Goal: Contribute content: Contribute content

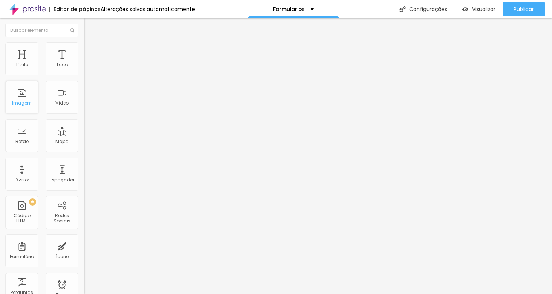
click at [27, 104] on div "Imagem" at bounding box center [22, 102] width 20 height 5
click at [19, 96] on div "Imagem" at bounding box center [21, 97] width 33 height 33
click at [21, 97] on div "Imagem" at bounding box center [21, 97] width 33 height 33
click at [29, 98] on div "Imagem" at bounding box center [21, 97] width 33 height 33
click at [84, 63] on span "Adicionar imagem" at bounding box center [107, 60] width 47 height 6
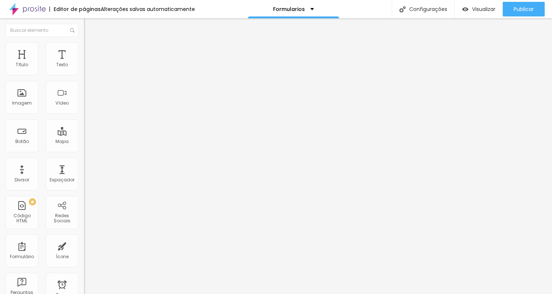
click at [84, 92] on img at bounding box center [86, 89] width 5 height 5
click at [84, 114] on span "Original" at bounding box center [93, 111] width 18 height 6
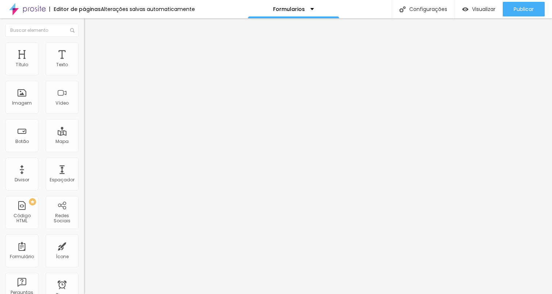
click at [84, 123] on span "Padrão" at bounding box center [92, 120] width 16 height 6
click at [84, 134] on div "Original" at bounding box center [126, 131] width 84 height 4
click at [91, 51] on span "Avançado" at bounding box center [103, 54] width 24 height 6
type input "11"
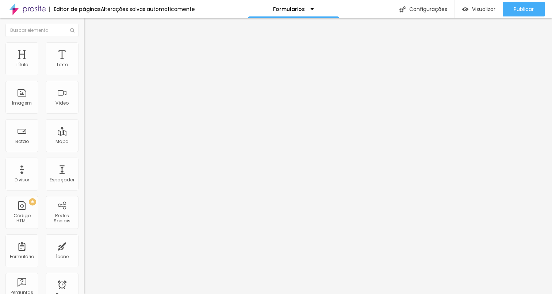
type input "10"
type input "9"
type input "8"
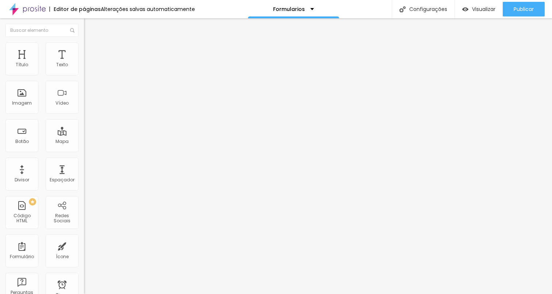
type input "8"
type input "7"
type input "6"
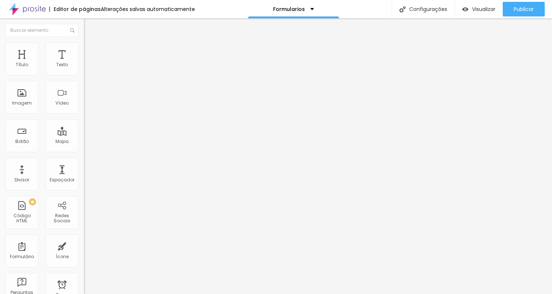
type input "5"
type input "4"
type input "3"
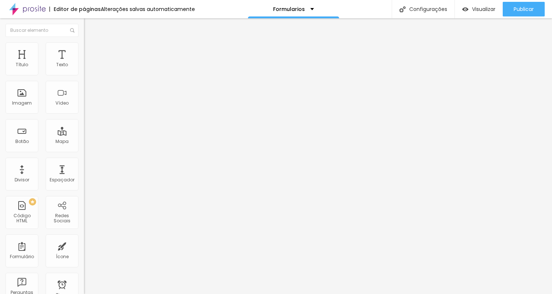
type input "3"
type input "2"
type input "0"
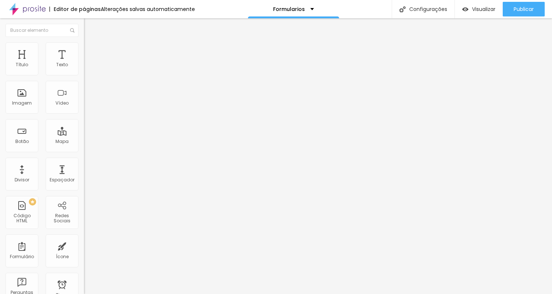
type input "1"
drag, startPoint x: 22, startPoint y: 72, endPoint x: 18, endPoint y: 73, distance: 4.8
click at [84, 142] on input "range" at bounding box center [107, 145] width 47 height 6
click at [84, 148] on input "1" at bounding box center [99, 152] width 31 height 8
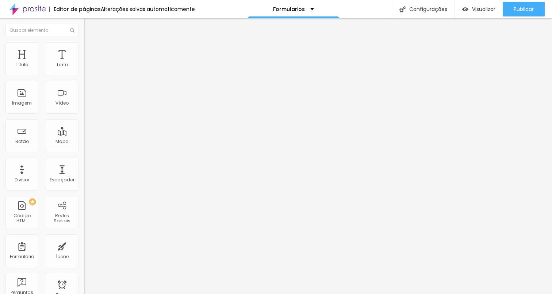
type input "10"
click at [89, 29] on img "button" at bounding box center [92, 27] width 6 height 6
click at [89, 27] on img "button" at bounding box center [92, 27] width 6 height 6
click at [22, 104] on div "Imagem" at bounding box center [22, 102] width 20 height 5
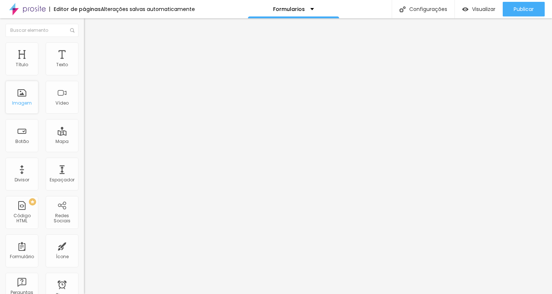
click at [20, 103] on div "Imagem" at bounding box center [22, 102] width 20 height 5
click at [84, 63] on span "Adicionar imagem" at bounding box center [107, 60] width 47 height 6
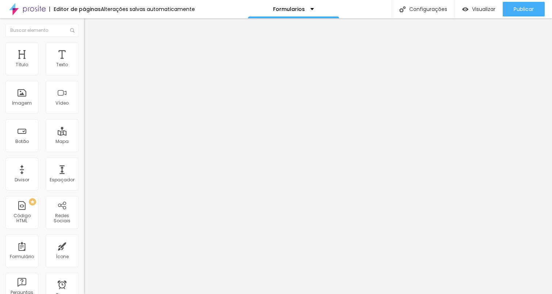
click at [89, 27] on div "Editar Coluna" at bounding box center [111, 27] width 45 height 6
click at [57, 57] on div "Texto" at bounding box center [62, 58] width 33 height 33
click at [84, 47] on li "Avançado" at bounding box center [126, 45] width 84 height 7
click at [91, 43] on span "Estilo" at bounding box center [96, 40] width 11 height 6
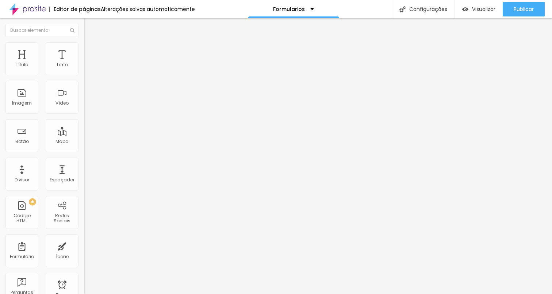
click at [87, 68] on icon "button" at bounding box center [89, 66] width 4 height 4
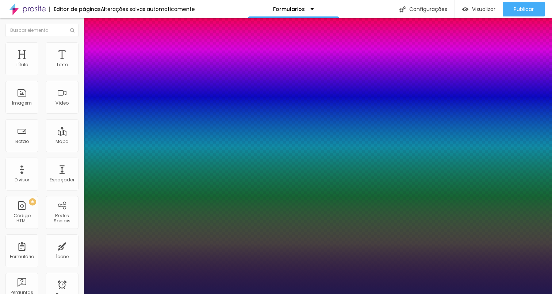
type input "1"
select select "Alice"
type input "1"
select select "Kalam"
type input "1"
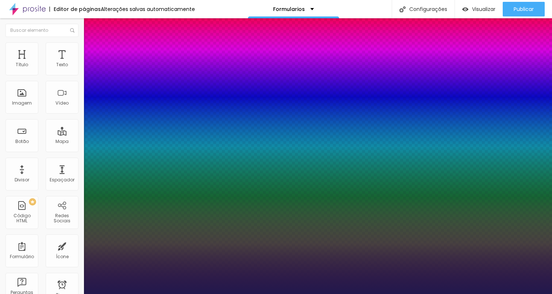
select select "Kreon"
type input "1"
select select "NunitoBold"
type input "1"
select select "OpenSansExtraBold"
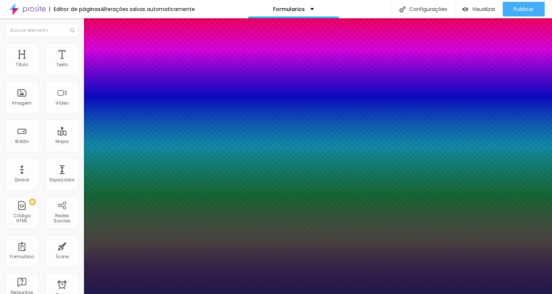
type input "1"
select select "OpenSans"
type input "1"
select select "OpenSansBold"
type input "1"
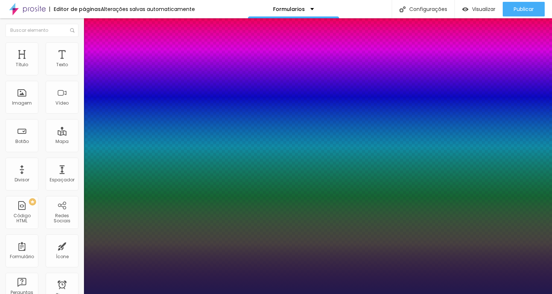
select select "Ruluko"
type input "1"
select select "SuezOne"
type input "1"
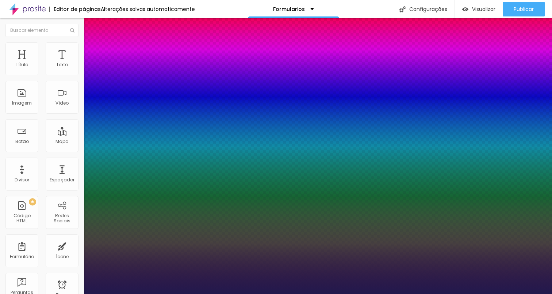
select select "WorkSansBlack"
type input "1"
select select "YesevaOne-Regular"
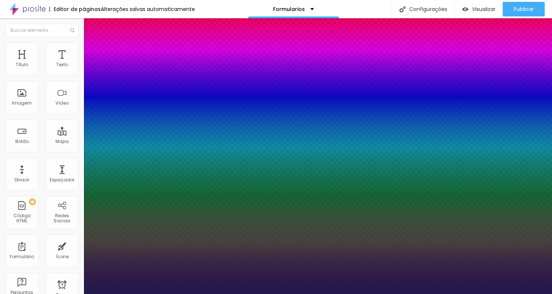
type input "1"
select select "Prompt-Regular"
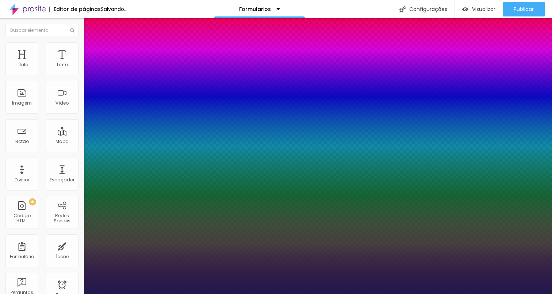
type input "1"
type input "17"
type input "1"
type input "21"
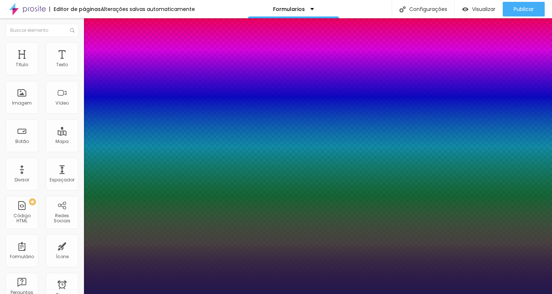
type input "21"
type input "1"
type input "20"
type input "1"
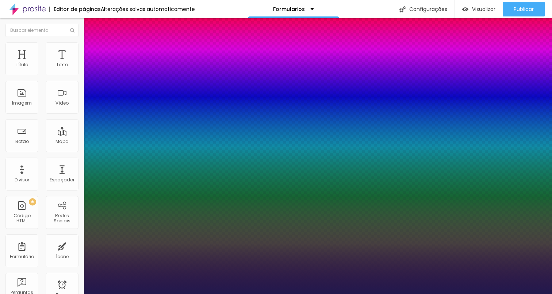
type input "19"
type input "1"
type input "18"
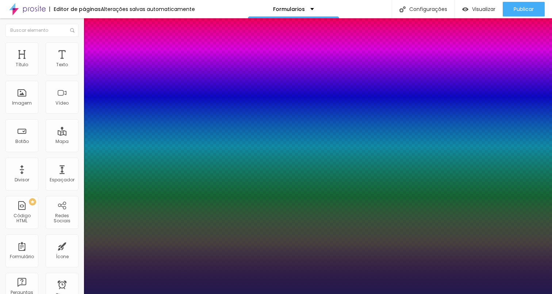
type input "1"
type input "18"
type input "1"
type input "0.1"
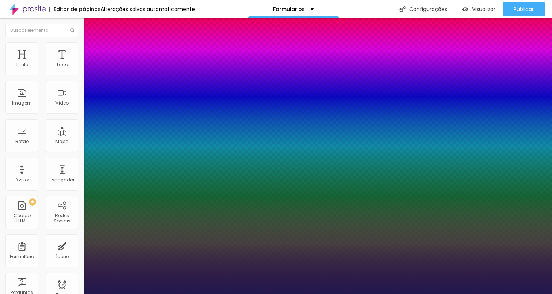
type input "0.1"
type input "1"
type input "0.2"
type input "1"
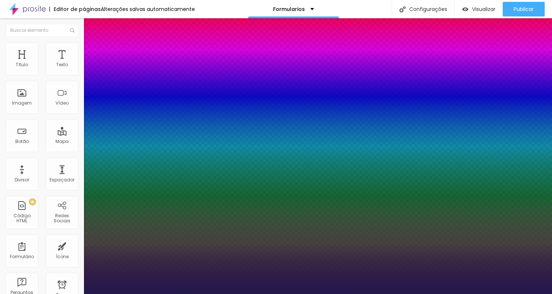
type input "0.3"
type input "1"
type input "0.4"
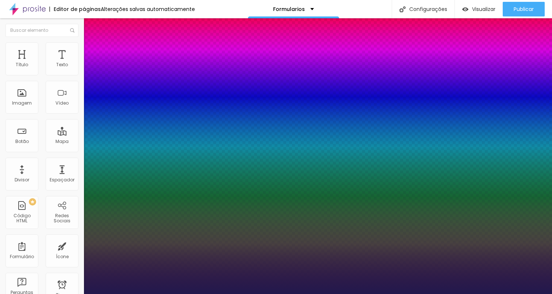
type input "1"
type input "0.5"
type input "1"
type input "0.6"
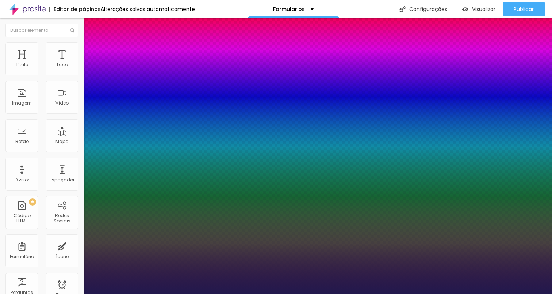
type input "0.6"
type input "1"
type input "0.7"
type input "1"
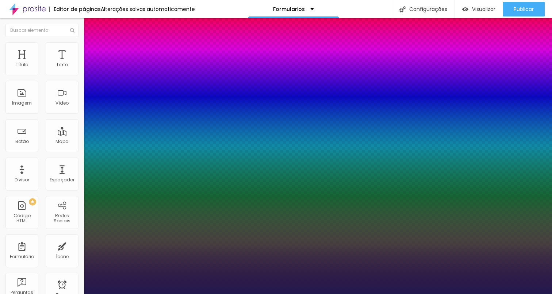
type input "0.8"
type input "1"
type input "0.9"
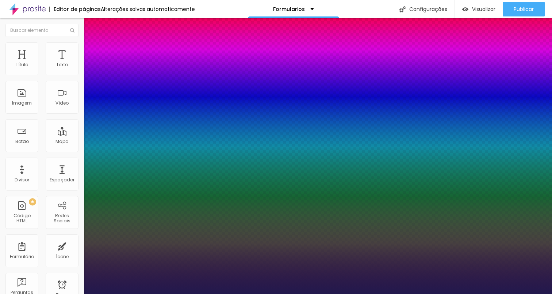
type input "1"
type input "1.1"
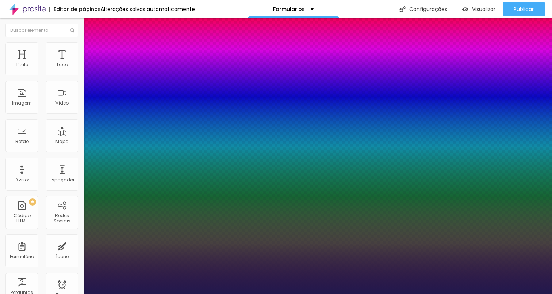
type input "1.1"
type input "1"
type input "1.2"
type input "1"
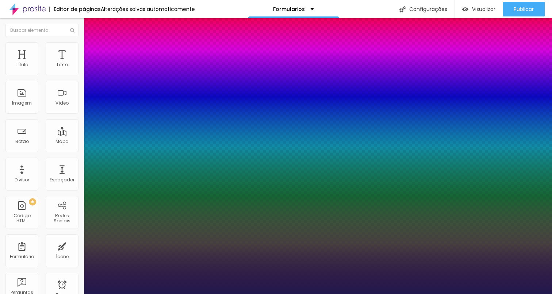
type input "1.3"
type input "1"
type input "1.4"
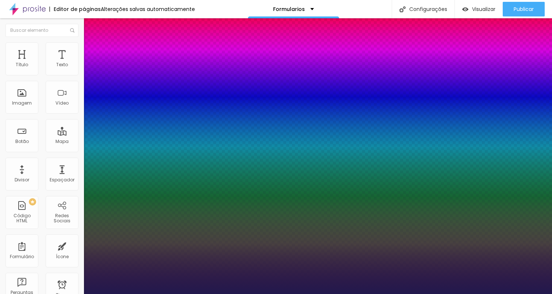
type input "1"
type input "1.3"
type input "1"
type input "1.2"
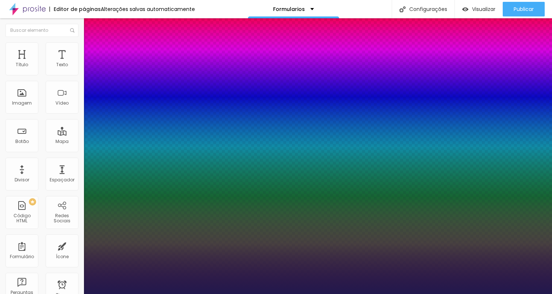
type input "1.2"
type input "1"
type input "1.1"
type input "1"
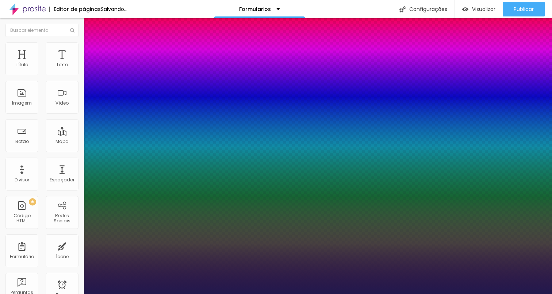
type input "1"
type input "0.9"
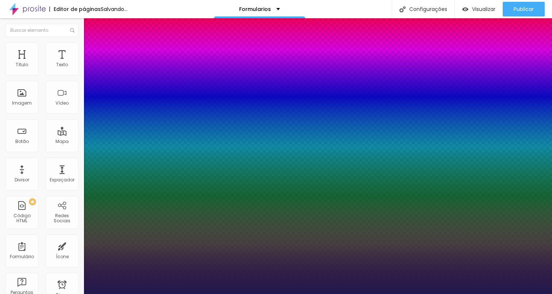
type input "1"
type input "0.8"
type input "1"
type input "0.9"
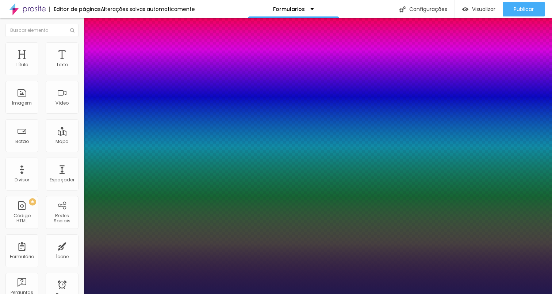
type input "0.9"
type input "1"
drag, startPoint x: 93, startPoint y: 138, endPoint x: 99, endPoint y: 142, distance: 6.7
type input "0.9"
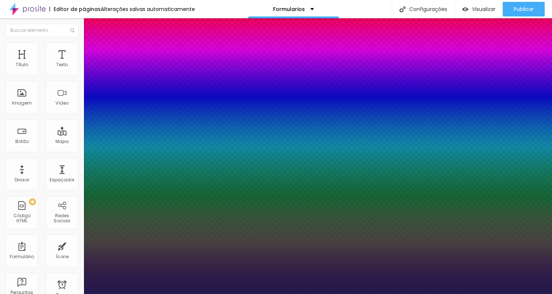
type input "2"
type input "3"
type input "6"
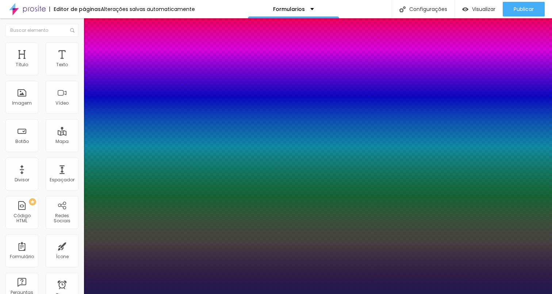
type input "6"
type input "8"
type input "10"
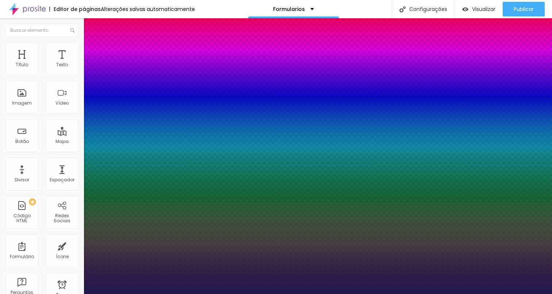
type input "11"
type input "14"
type input "16"
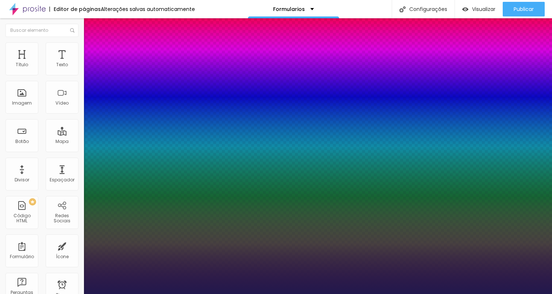
type input "16"
type input "15"
type input "14"
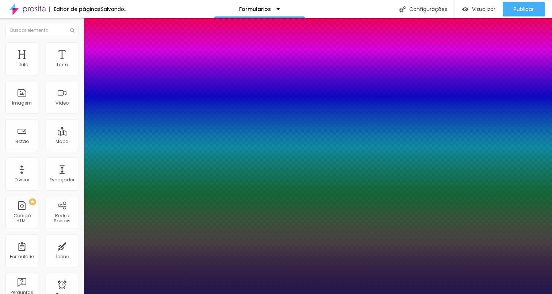
type input "13"
type input "12"
type input "11"
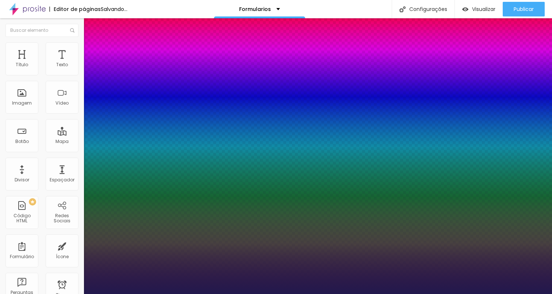
type input "11"
type input "10"
type input "9"
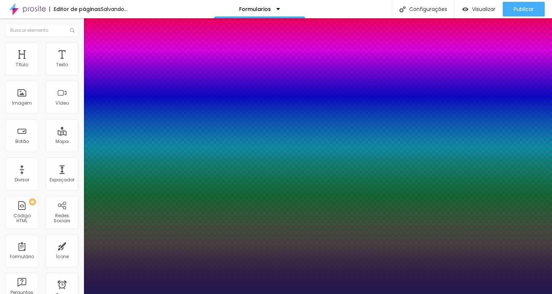
type input "8"
type input "7"
type input "6"
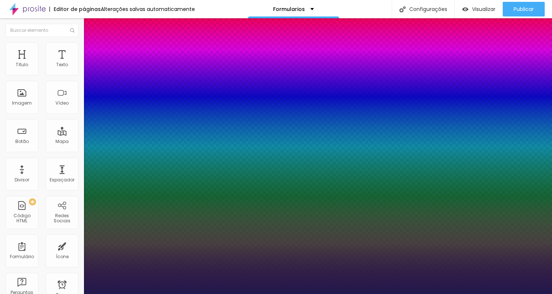
type input "6"
type input "5"
type input "4"
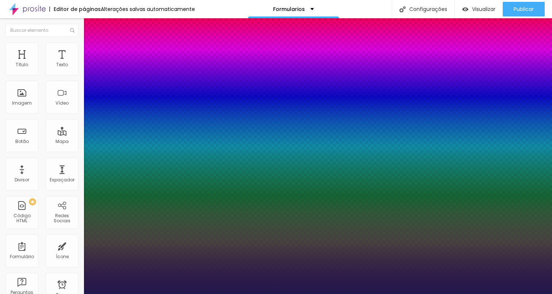
type input "3"
type input "2"
type input "1"
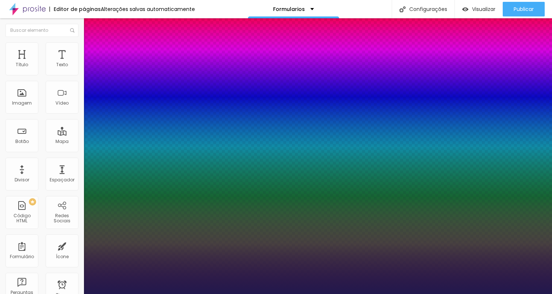
type input "1"
type input "0"
drag, startPoint x: 95, startPoint y: 156, endPoint x: 78, endPoint y: 155, distance: 16.4
type input "0"
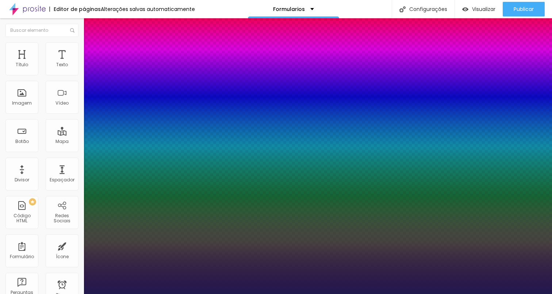
click at [33, 293] on div at bounding box center [276, 294] width 552 height 0
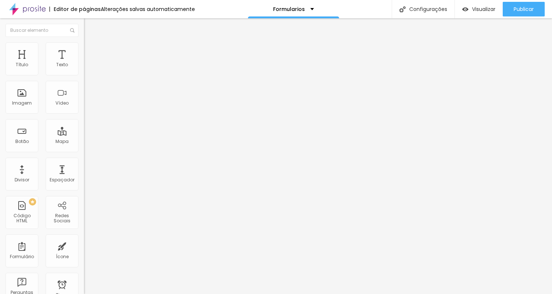
click at [84, 93] on button "button" at bounding box center [89, 91] width 10 height 8
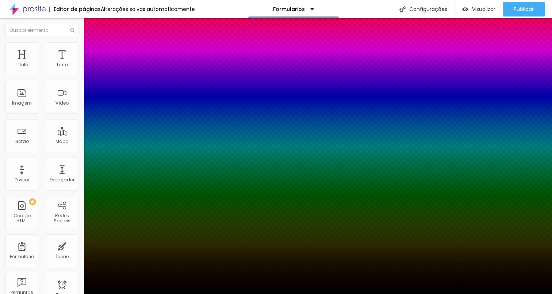
click at [125, 293] on div at bounding box center [276, 298] width 552 height 0
click at [126, 293] on div at bounding box center [276, 298] width 552 height 0
click at [412, 293] on div at bounding box center [276, 294] width 552 height 0
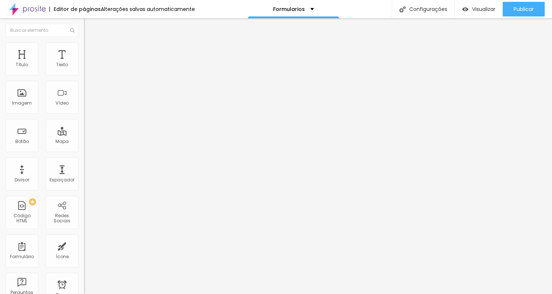
click at [84, 93] on button "button" at bounding box center [89, 91] width 10 height 8
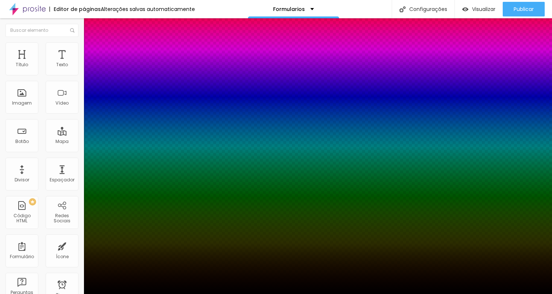
click at [130, 293] on div at bounding box center [276, 298] width 552 height 0
click at [307, 293] on div at bounding box center [276, 294] width 552 height 0
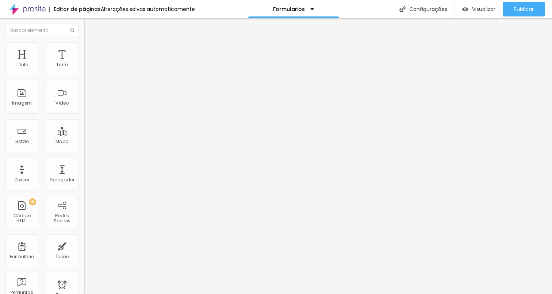
click at [87, 68] on icon "button" at bounding box center [89, 66] width 4 height 4
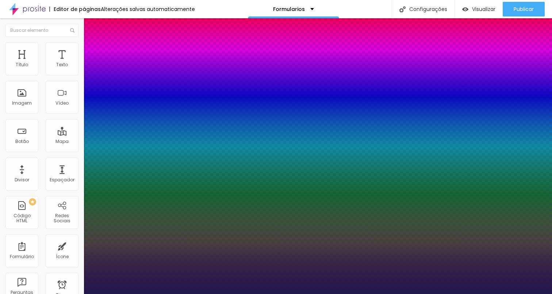
type input "1.2"
type input "1.1"
type input "1"
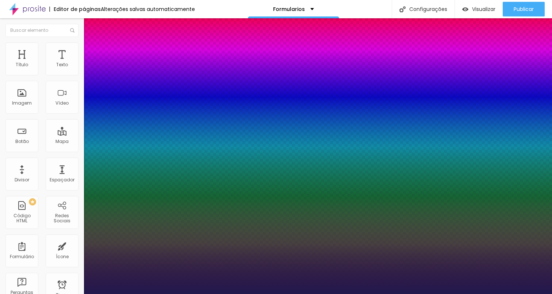
type input "1"
type input "1.1"
drag, startPoint x: 123, startPoint y: 175, endPoint x: 114, endPoint y: 173, distance: 9.0
type input "1.1"
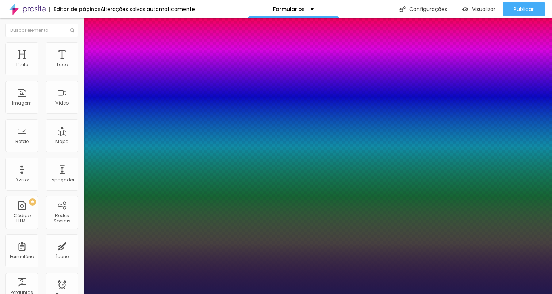
click at [432, 293] on div at bounding box center [276, 294] width 552 height 0
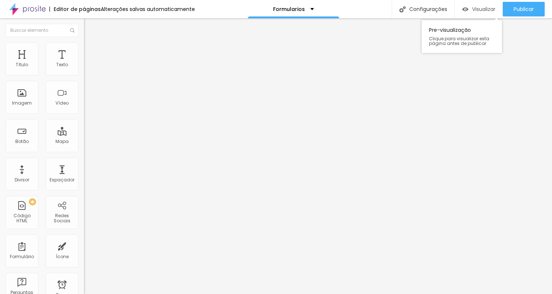
click at [488, 11] on span "Visualizar" at bounding box center [483, 9] width 23 height 6
click at [481, 6] on span "Visualizar" at bounding box center [483, 9] width 23 height 6
click at [482, 11] on span "Visualizar" at bounding box center [483, 9] width 23 height 6
click at [84, 63] on span "Adicionar imagem" at bounding box center [107, 60] width 47 height 6
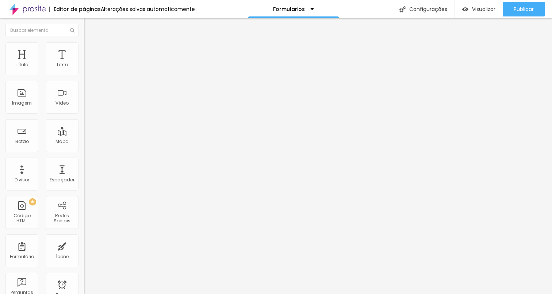
click at [481, 12] on span "Visualizar" at bounding box center [483, 9] width 23 height 6
click at [52, 182] on div "Espaçador" at bounding box center [62, 179] width 25 height 5
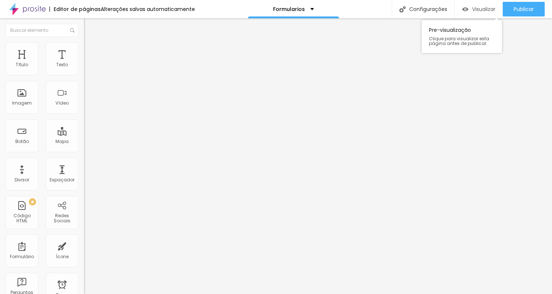
click at [480, 7] on span "Visualizar" at bounding box center [483, 9] width 23 height 6
click at [52, 72] on div "Texto" at bounding box center [62, 58] width 33 height 33
click at [84, 203] on div "Editar Espaçador Conteúdo Avançado 30 px Tamanho" at bounding box center [126, 155] width 84 height 275
click at [87, 106] on icon "button" at bounding box center [89, 104] width 4 height 4
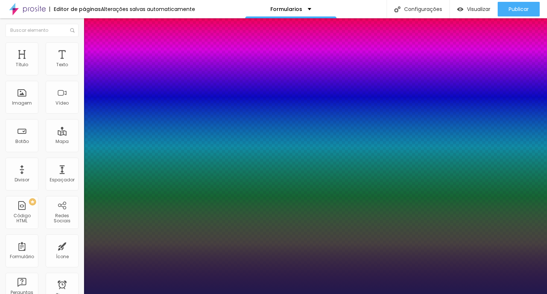
type input "1"
click at [217, 293] on div at bounding box center [273, 294] width 547 height 0
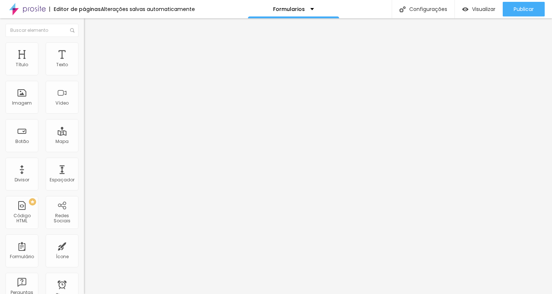
click at [84, 133] on div "Tamanho Titulo 1 H1 Titulo 2 H2 Titulo 3 H3 Titulo 4 H4 Titulo 5 H5 Titulo 6 H6…" at bounding box center [126, 91] width 84 height 83
click at [89, 26] on img "button" at bounding box center [92, 27] width 6 height 6
click at [87, 68] on icon "button" at bounding box center [89, 66] width 4 height 4
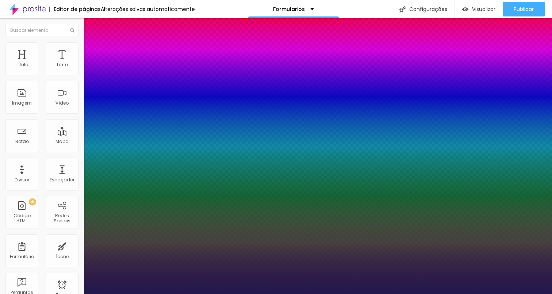
type input "1"
type input "15"
type input "1"
type input "16"
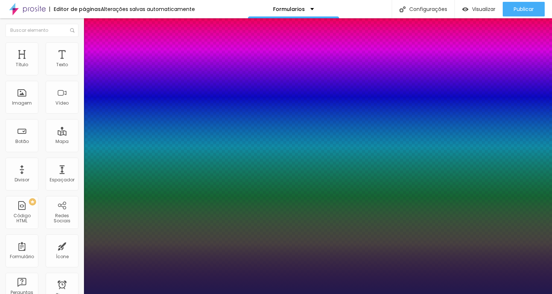
type input "16"
type input "1"
type input "17"
drag, startPoint x: 98, startPoint y: 122, endPoint x: 105, endPoint y: 122, distance: 6.9
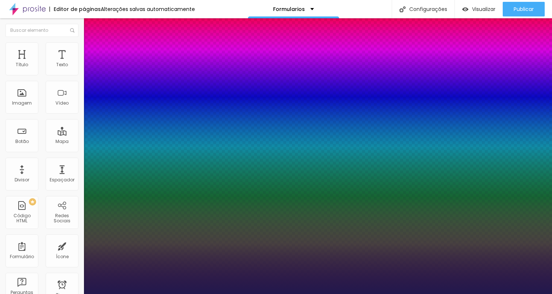
click at [358, 293] on div at bounding box center [276, 294] width 552 height 0
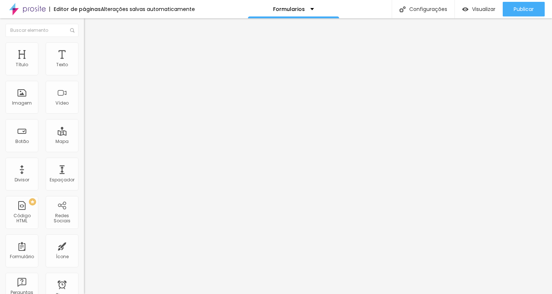
drag, startPoint x: 51, startPoint y: 83, endPoint x: 0, endPoint y: 83, distance: 51.1
click at [84, 83] on div "Texto Click me Alinhamento Tamanho Normal Pequeno Normal Grande Link URL https:…" at bounding box center [126, 110] width 84 height 106
click at [84, 46] on ul "Conteúdo Estilo Avançado" at bounding box center [126, 46] width 84 height 22
click at [84, 47] on ul "Conteúdo Estilo Avançado" at bounding box center [126, 46] width 84 height 22
click at [84, 47] on li "Estilo" at bounding box center [126, 45] width 84 height 7
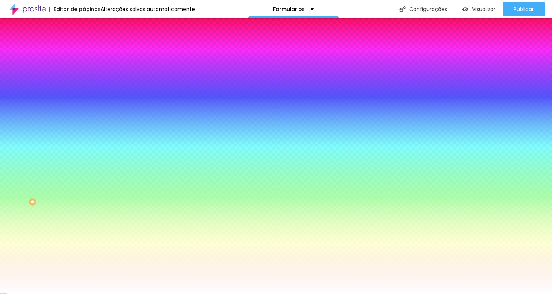
click at [91, 43] on span "Conteúdo" at bounding box center [102, 40] width 23 height 6
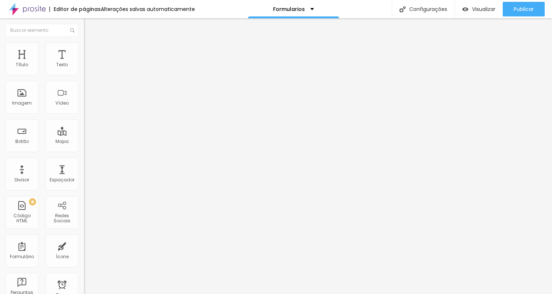
click at [84, 150] on input "https://" at bounding box center [128, 146] width 88 height 7
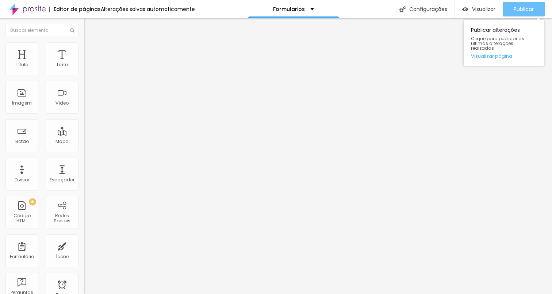
click at [521, 8] on span "Publicar" at bounding box center [524, 9] width 20 height 6
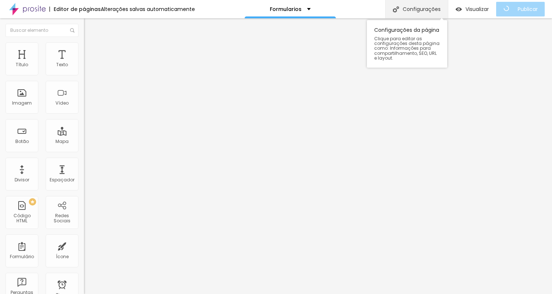
click at [424, 8] on div "Configurações" at bounding box center [416, 9] width 63 height 18
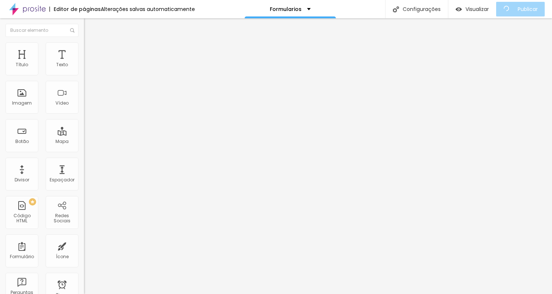
drag, startPoint x: 306, startPoint y: 74, endPoint x: 204, endPoint y: 71, distance: 102.3
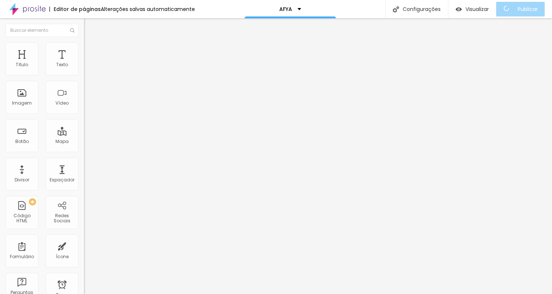
click at [84, 126] on div "Editar Texto Estilo Avançado Tipografia Voltar ao padrão Sombra ATIVO Voltar ao…" at bounding box center [126, 155] width 84 height 275
click at [89, 29] on div "Editar Texto" at bounding box center [110, 27] width 42 height 6
click at [27, 215] on div "PREMIUM Código HTML" at bounding box center [21, 212] width 33 height 33
click at [84, 69] on input "CLIQUE AQUI" at bounding box center [128, 64] width 88 height 7
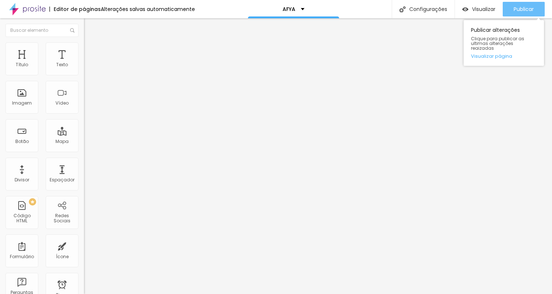
click at [525, 8] on span "Publicar" at bounding box center [524, 9] width 20 height 6
click at [522, 8] on span "Publicar" at bounding box center [524, 9] width 20 height 6
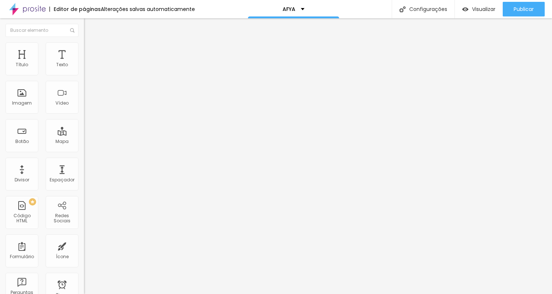
click at [84, 150] on input "[URL][DOMAIN_NAME]" at bounding box center [128, 146] width 88 height 7
paste input "[DOMAIN_NAME][URL]"
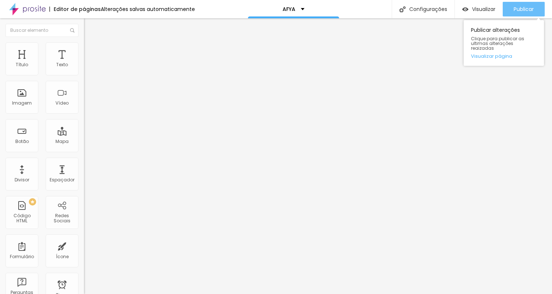
type input "[URL][DOMAIN_NAME]"
click at [532, 8] on span "Publicar" at bounding box center [524, 9] width 20 height 6
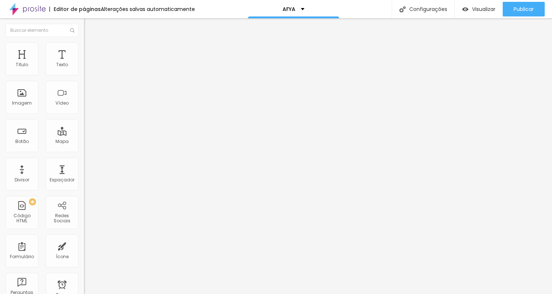
click at [89, 28] on div "Editar Botão" at bounding box center [110, 27] width 42 height 6
click at [84, 106] on div at bounding box center [126, 92] width 84 height 56
